Goal: Check status

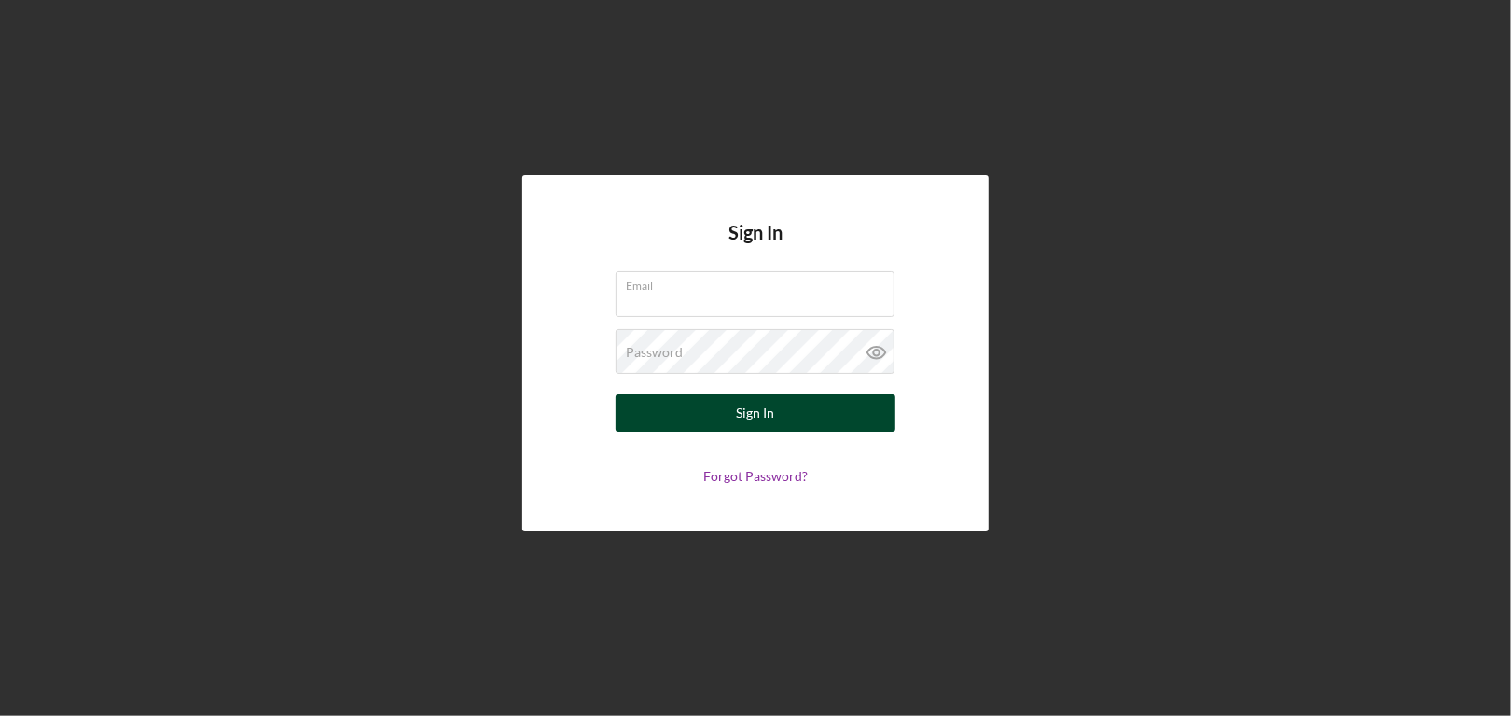
type input "[EMAIL_ADDRESS][DOMAIN_NAME]"
click at [780, 421] on button "Sign In" at bounding box center [755, 412] width 280 height 37
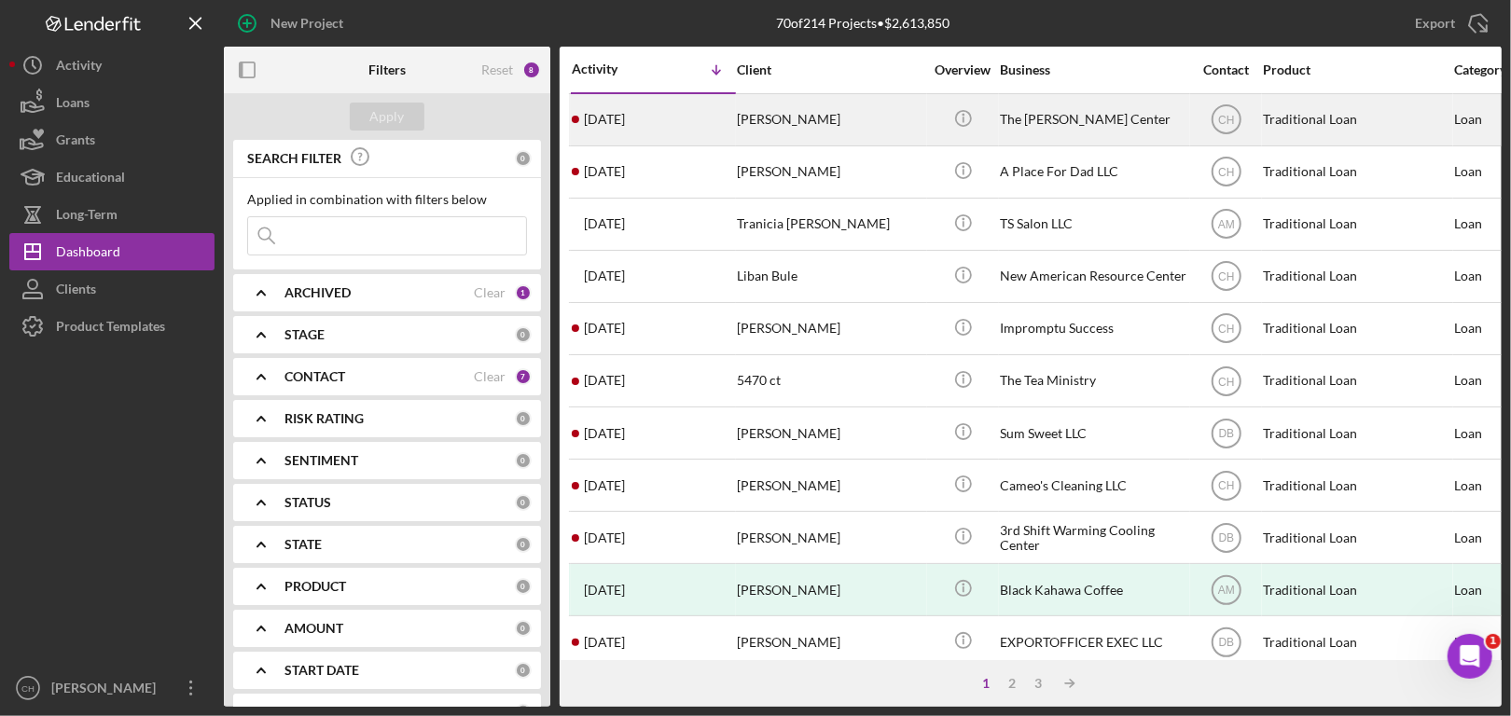
click at [1093, 118] on div "The [PERSON_NAME] Center" at bounding box center [1093, 119] width 187 height 49
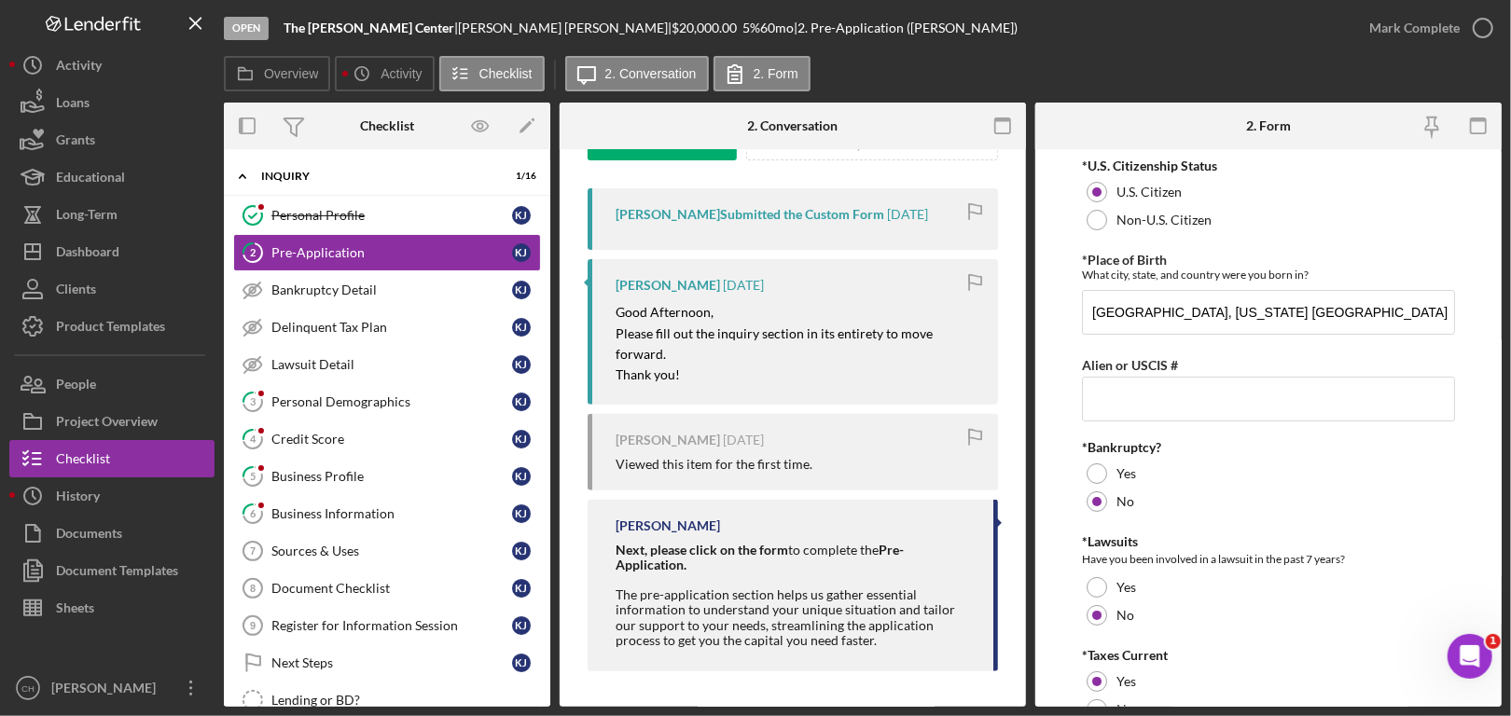
scroll to position [327, 0]
click at [308, 201] on link "Personal Profile Personal Profile K J" at bounding box center [387, 215] width 308 height 37
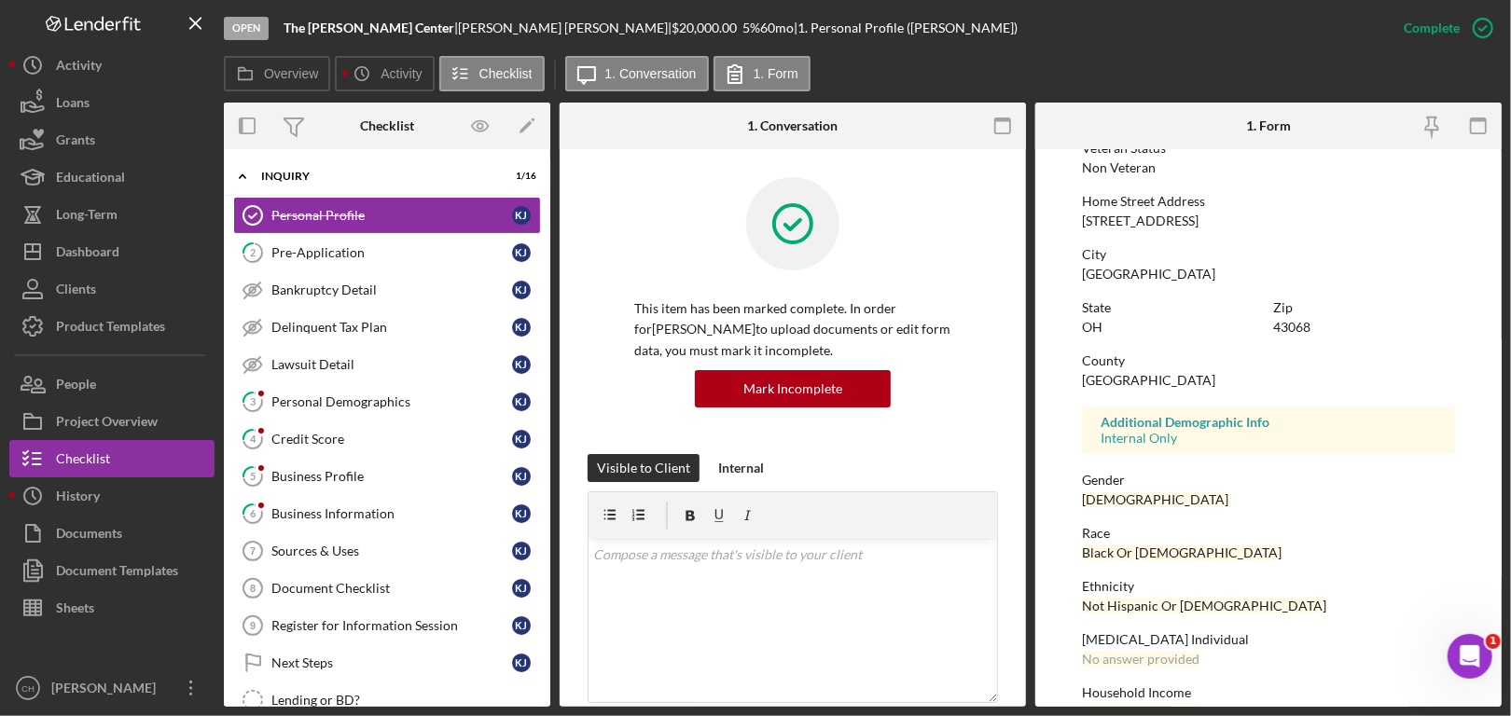
scroll to position [280, 0]
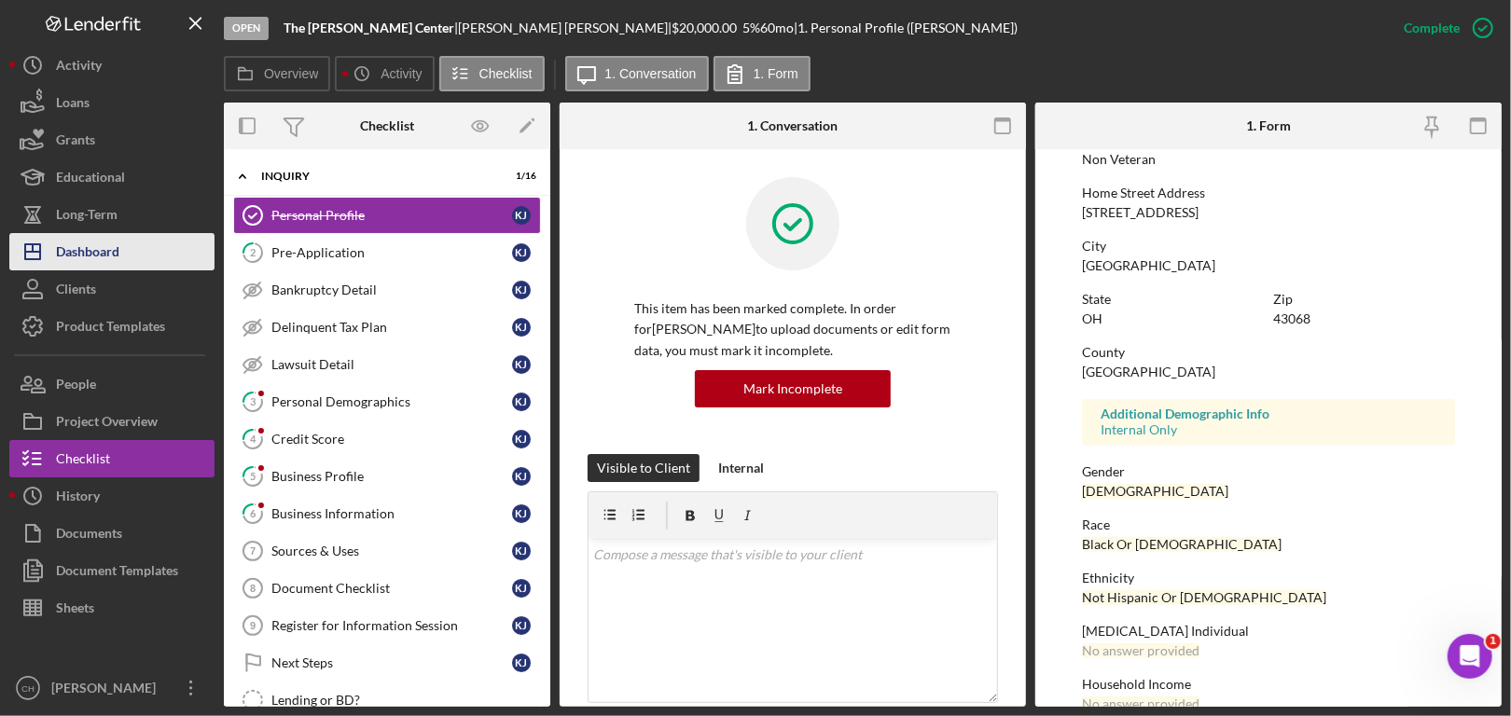
click at [89, 256] on div "Dashboard" at bounding box center [87, 254] width 63 height 42
